Goal: Use online tool/utility: Utilize a website feature to perform a specific function

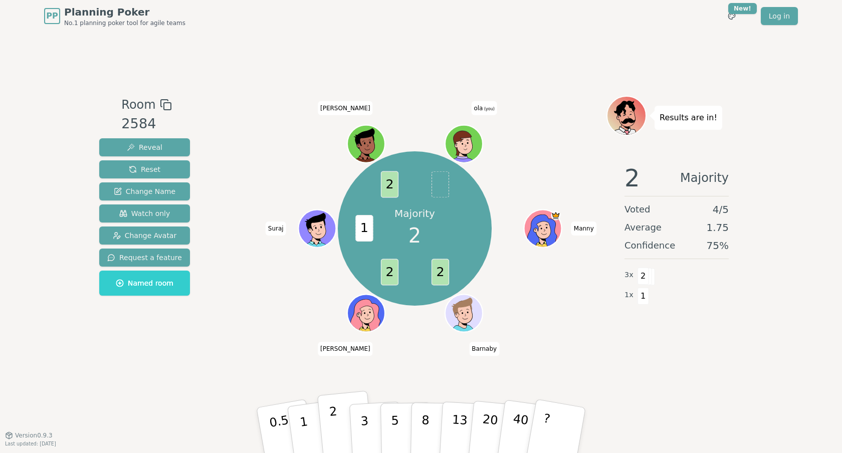
click at [338, 432] on p "2" at bounding box center [335, 431] width 13 height 55
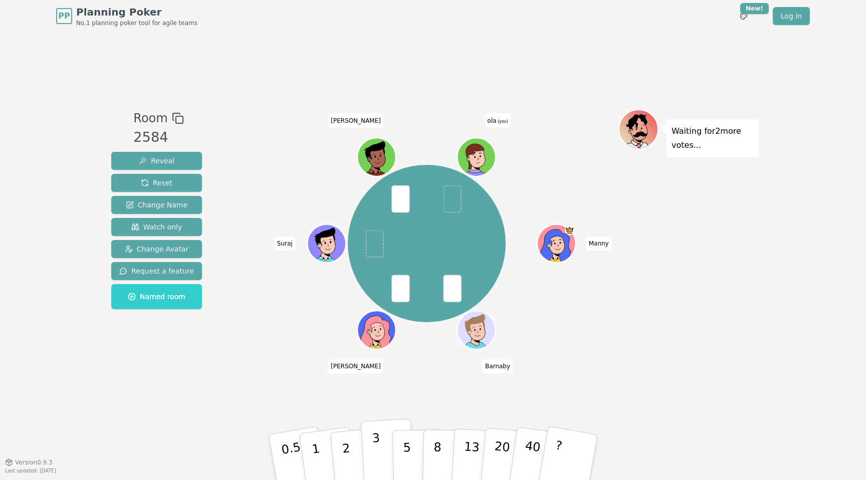
click at [374, 450] on p "3" at bounding box center [377, 458] width 11 height 55
click at [380, 457] on button "3" at bounding box center [388, 457] width 55 height 78
click at [379, 443] on p "3" at bounding box center [377, 458] width 11 height 55
click at [379, 447] on p "3" at bounding box center [377, 458] width 11 height 55
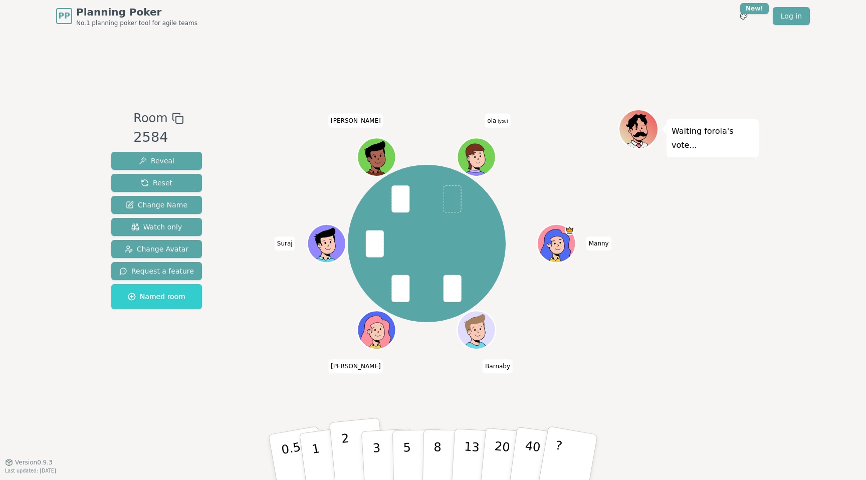
click at [351, 442] on button "2" at bounding box center [357, 458] width 57 height 80
click at [460, 192] on span at bounding box center [453, 198] width 18 height 27
click at [383, 444] on button "3" at bounding box center [388, 457] width 55 height 78
click at [406, 442] on p "5" at bounding box center [407, 457] width 9 height 54
click at [356, 440] on button "2" at bounding box center [357, 458] width 57 height 80
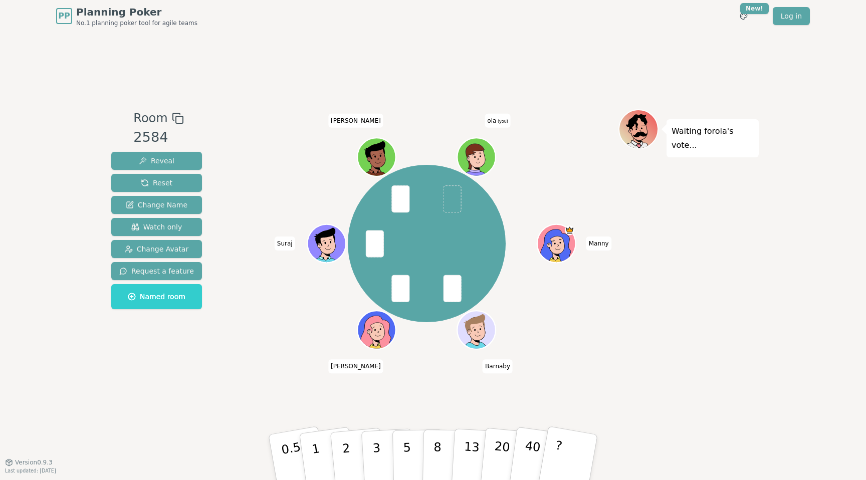
click at [455, 197] on span at bounding box center [453, 198] width 18 height 27
click at [378, 451] on p "3" at bounding box center [377, 458] width 11 height 55
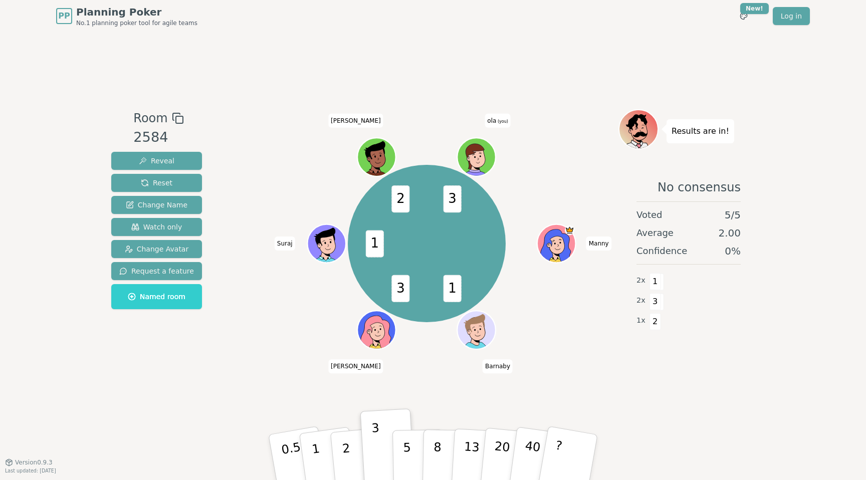
click at [499, 172] on div "1 3 1 2 3 [PERSON_NAME] [PERSON_NAME] [PERSON_NAME] [PERSON_NAME] (you)" at bounding box center [426, 243] width 157 height 157
